Goal: Check status: Check status

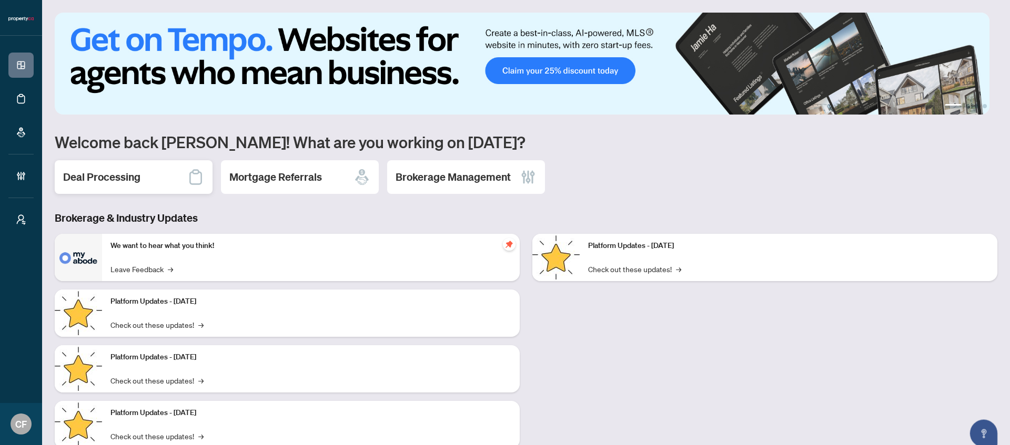
click at [113, 177] on h2 "Deal Processing" at bounding box center [101, 177] width 77 height 15
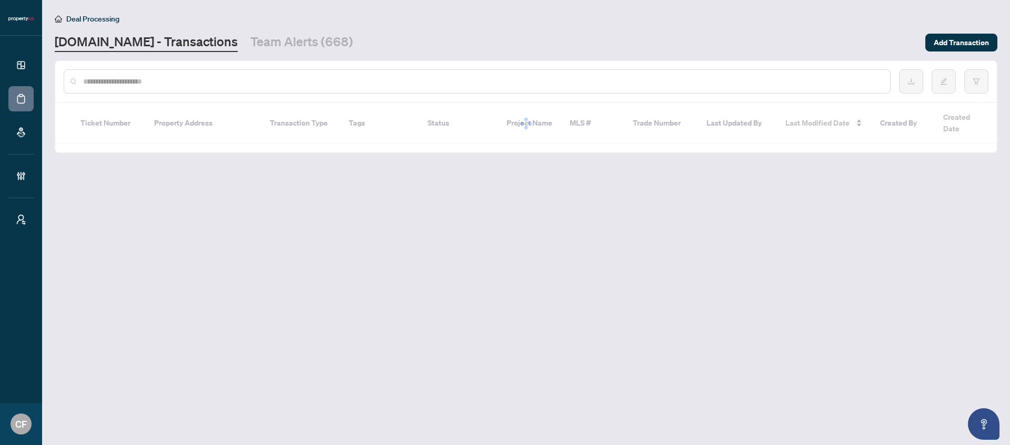
click at [301, 86] on input "text" at bounding box center [482, 82] width 798 height 12
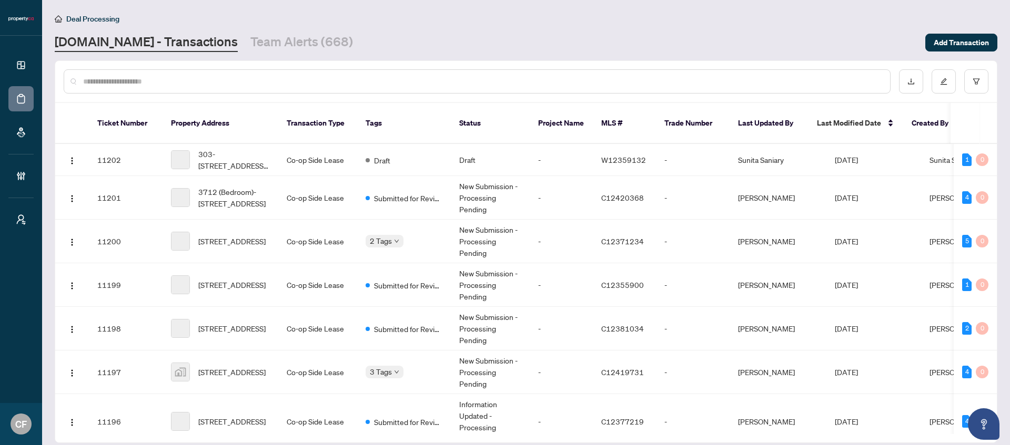
paste input "**********"
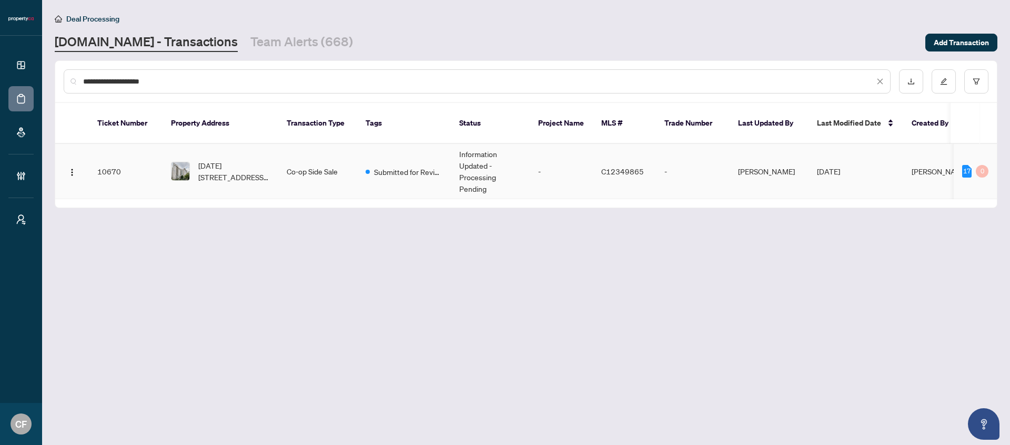
type input "**********"
click at [466, 180] on td "Information Updated - Processing Pending" at bounding box center [490, 171] width 79 height 55
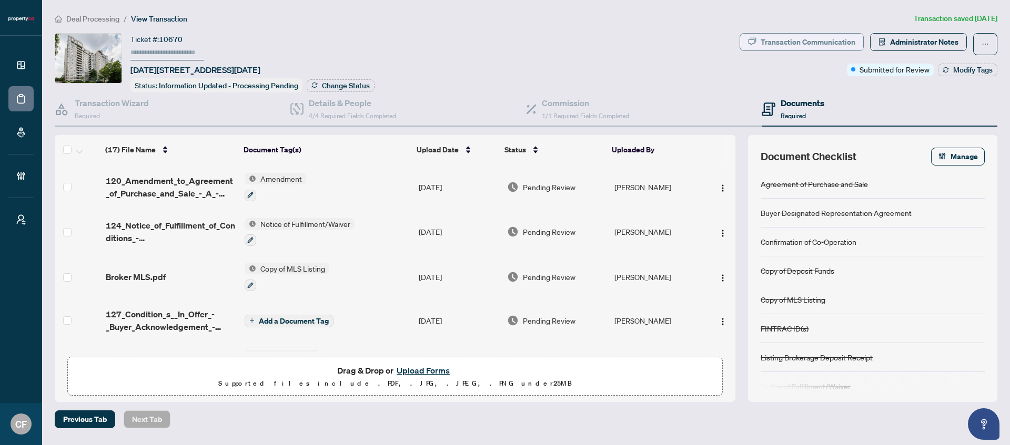
click at [794, 47] on div "Transaction Communication" at bounding box center [807, 42] width 95 height 17
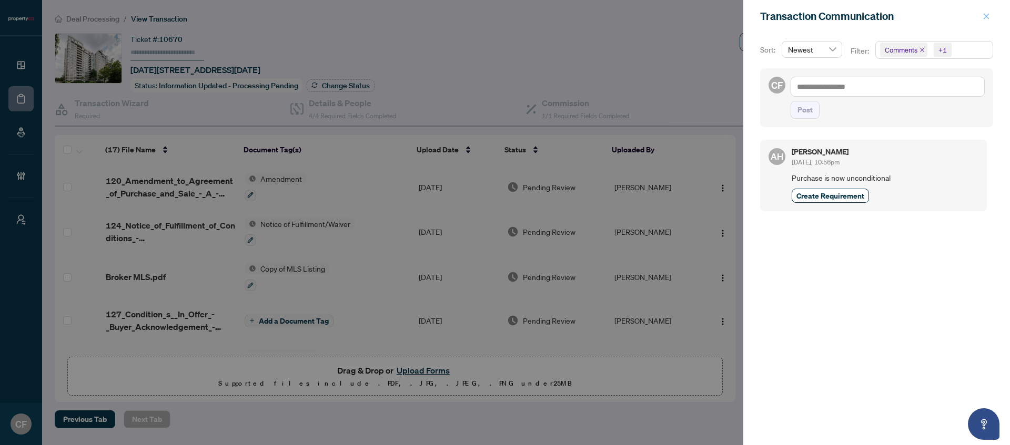
click at [984, 22] on span "button" at bounding box center [985, 16] width 7 height 17
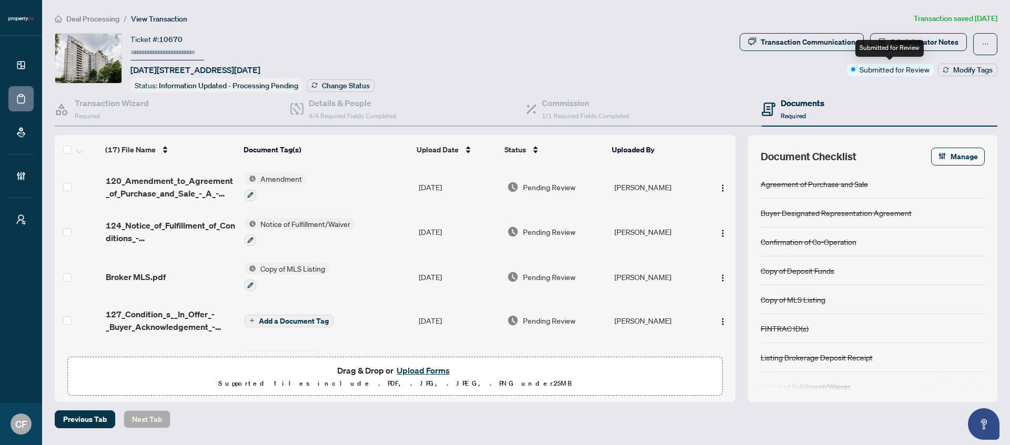
click at [904, 45] on div "Submitted for Review" at bounding box center [889, 48] width 68 height 17
click at [941, 46] on span "Administrator Notes" at bounding box center [924, 42] width 68 height 17
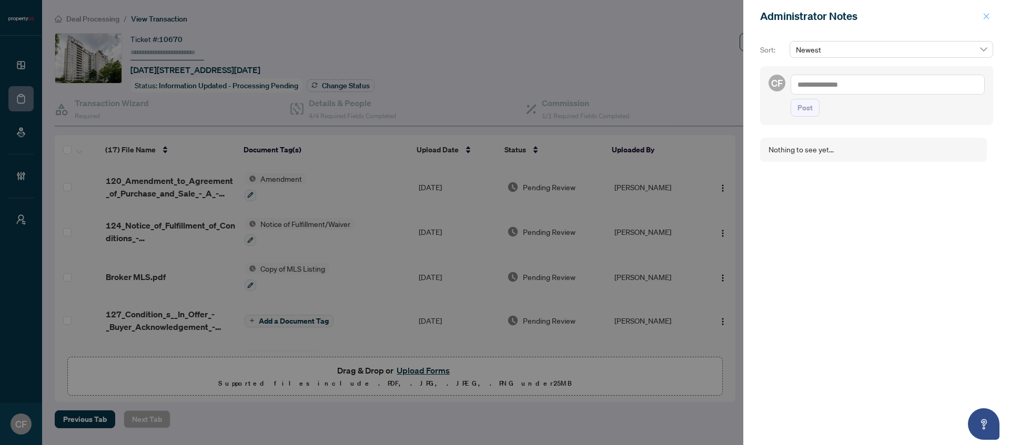
click at [988, 16] on icon "close" at bounding box center [985, 16] width 7 height 7
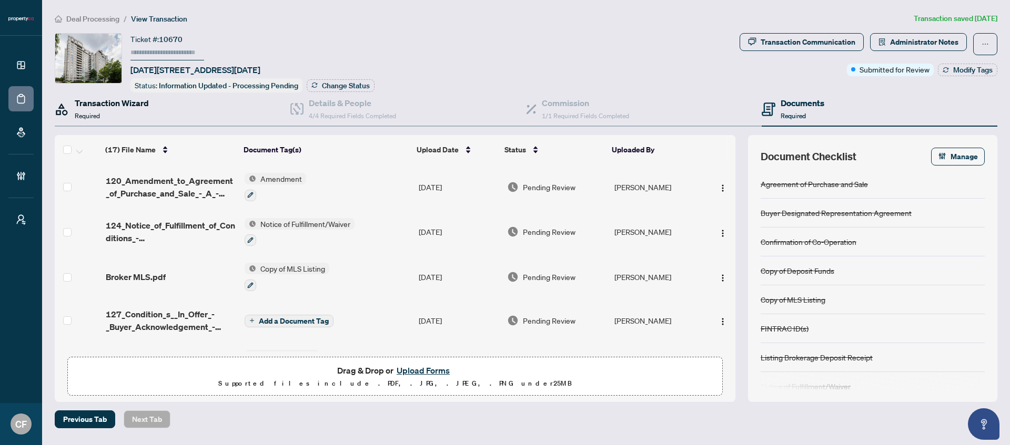
click at [109, 103] on h4 "Transaction Wizard" at bounding box center [112, 103] width 74 height 13
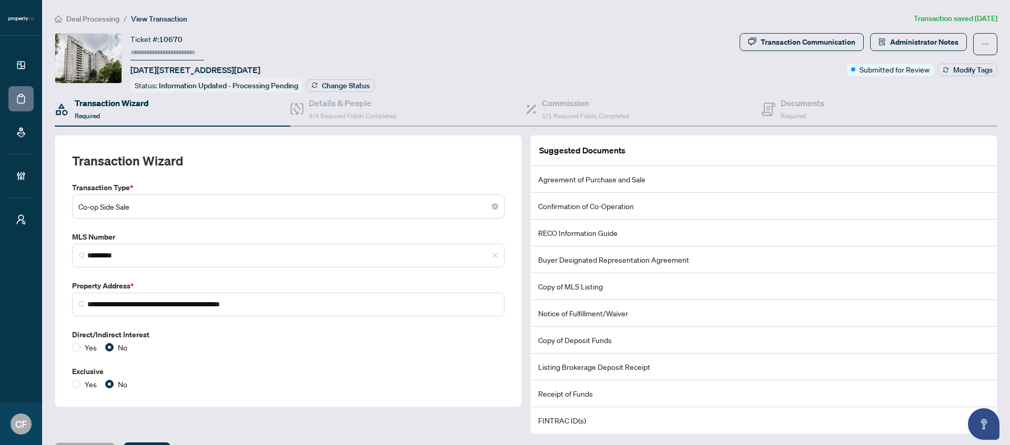
click at [94, 20] on span "Deal Processing" at bounding box center [92, 18] width 53 height 9
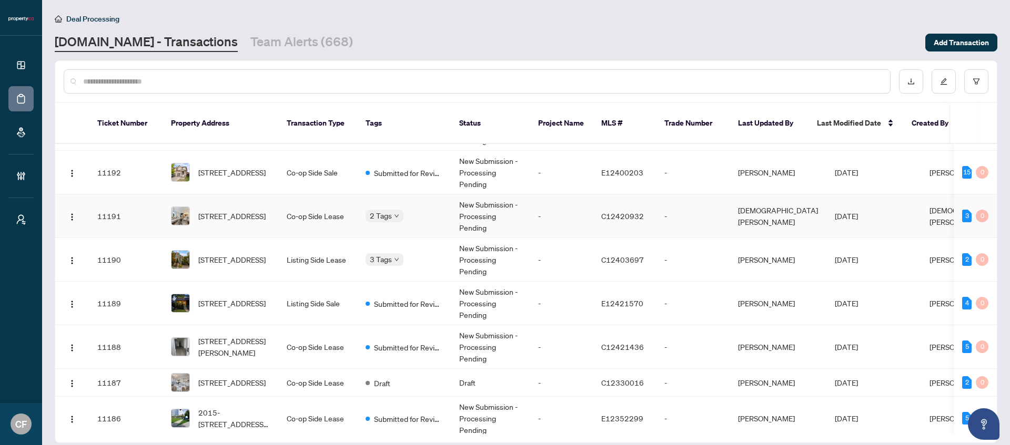
scroll to position [428, 0]
